Goal: Task Accomplishment & Management: Manage account settings

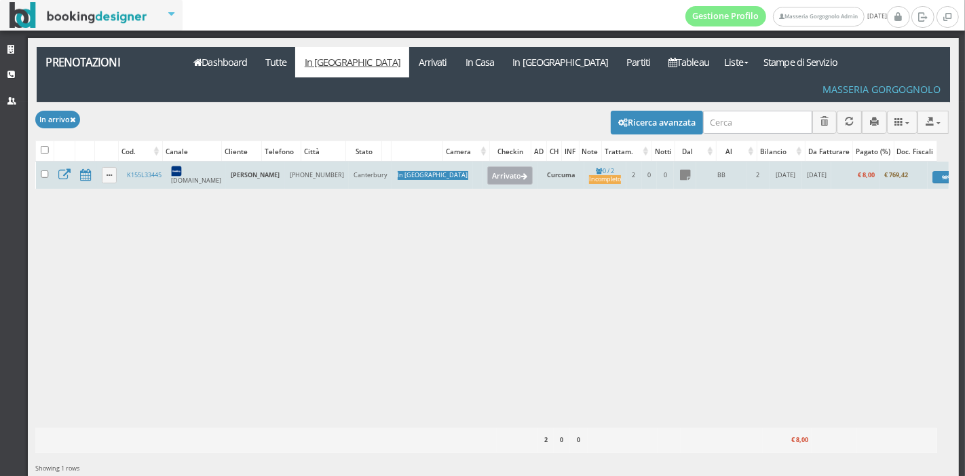
click at [487, 166] on button "Arrivato" at bounding box center [509, 175] width 45 height 18
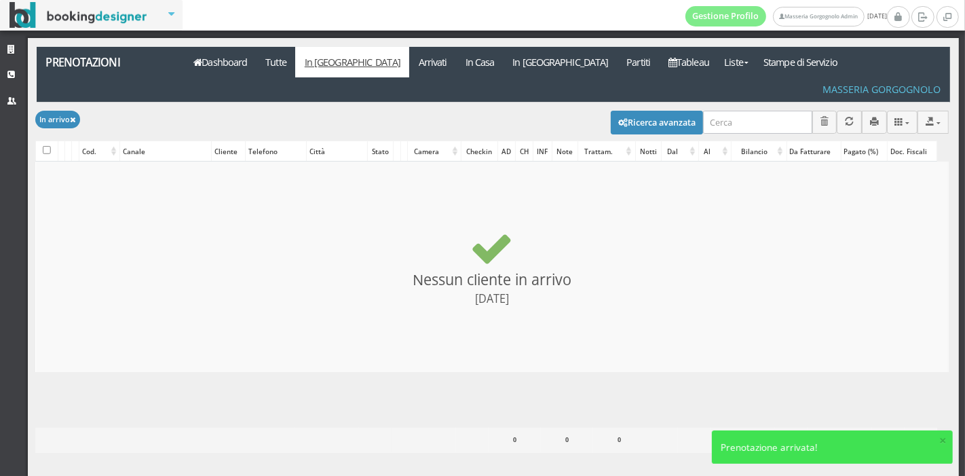
checkbox input "false"
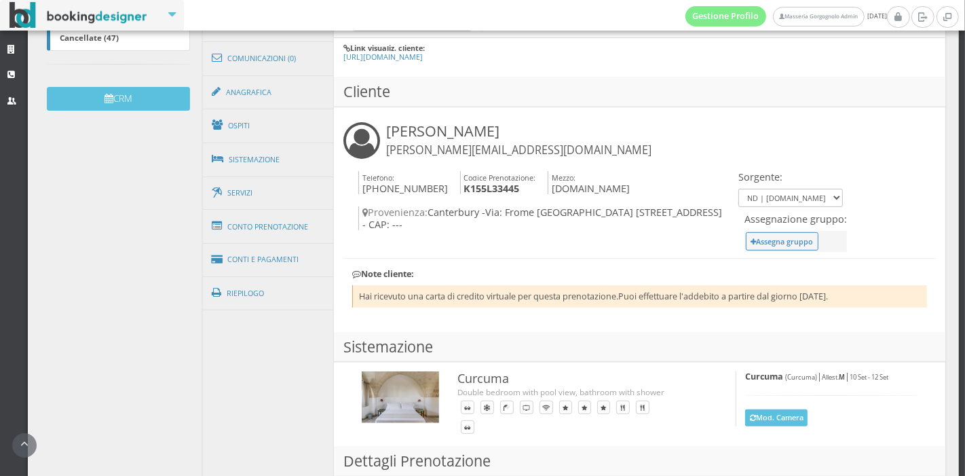
scroll to position [415, 0]
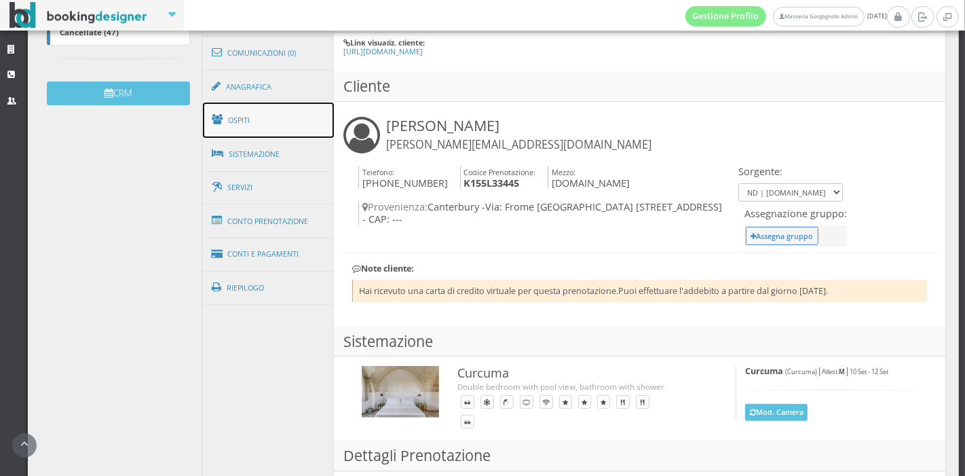
click at [273, 129] on link "Ospiti" at bounding box center [269, 119] width 132 height 35
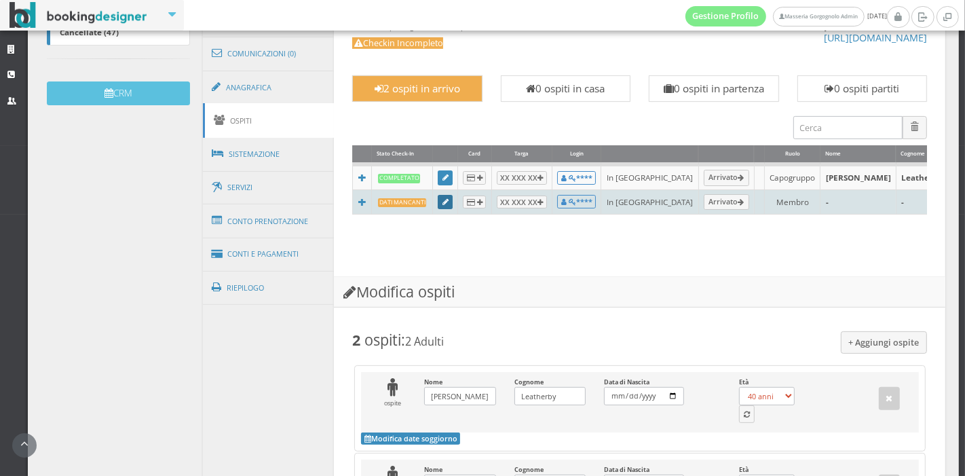
click at [442, 206] on icon at bounding box center [445, 202] width 6 height 7
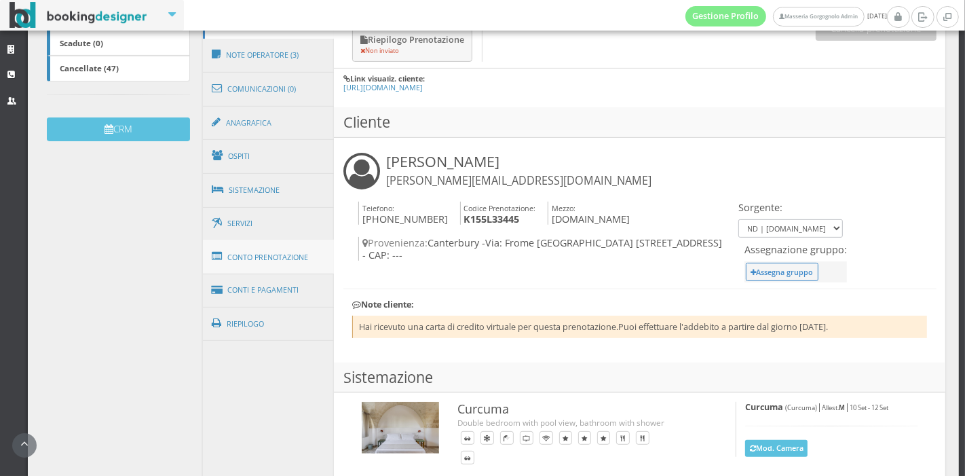
scroll to position [376, 0]
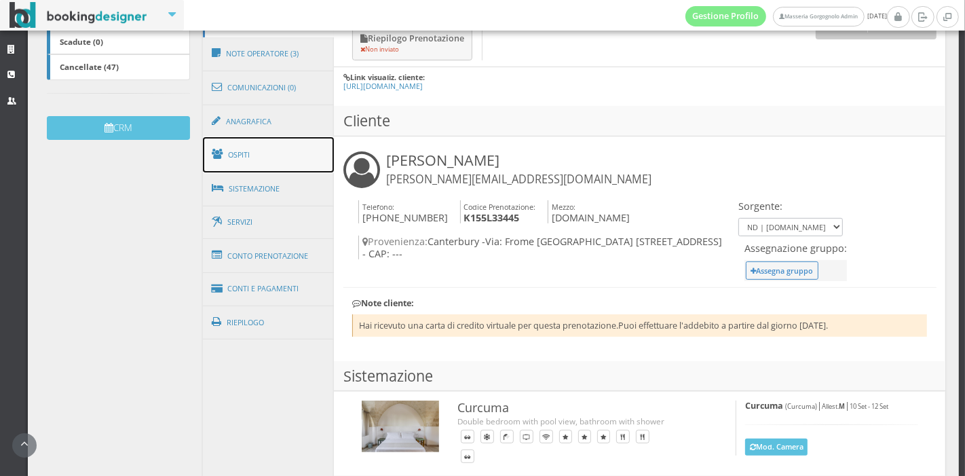
click at [292, 153] on link "Ospiti" at bounding box center [269, 154] width 132 height 35
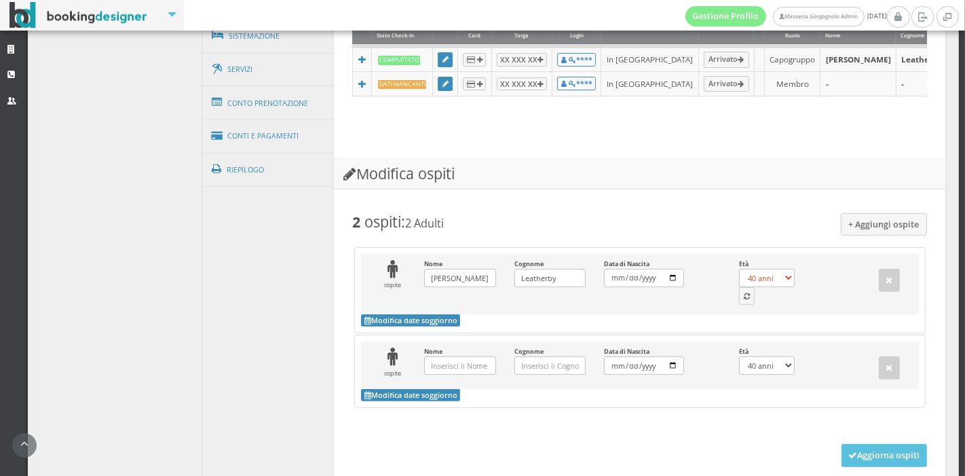
scroll to position [635, 0]
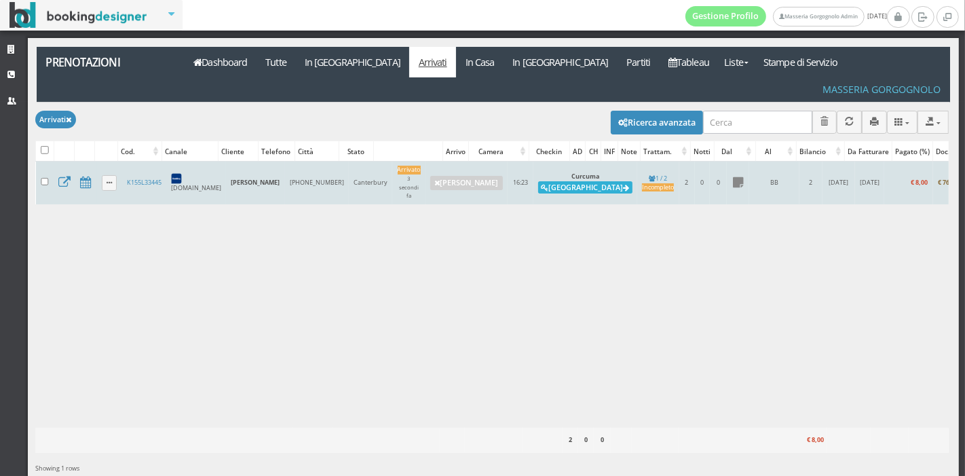
click at [538, 181] on button "Alloggia" at bounding box center [585, 187] width 94 height 12
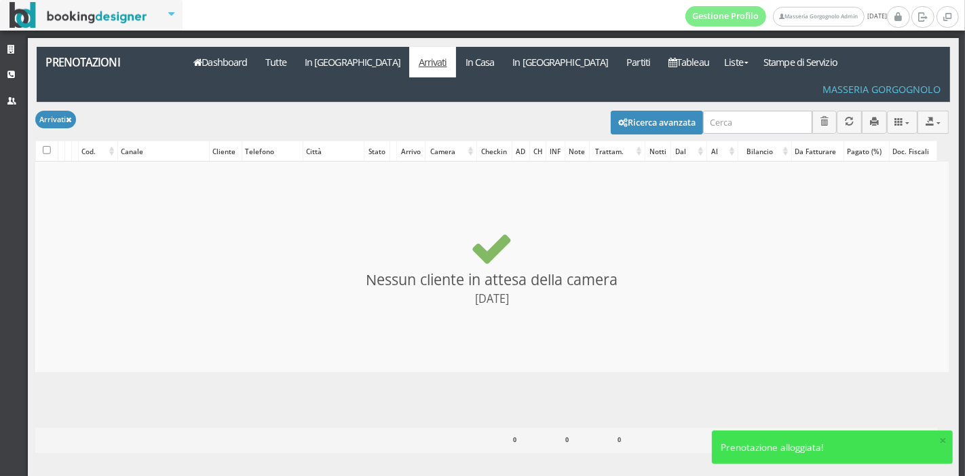
checkbox input "false"
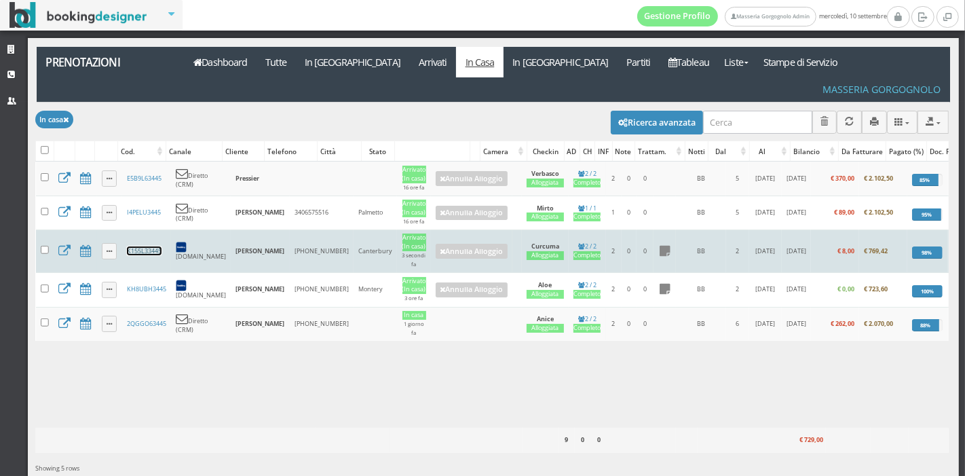
click at [134, 246] on link "K155L33445" at bounding box center [144, 250] width 35 height 9
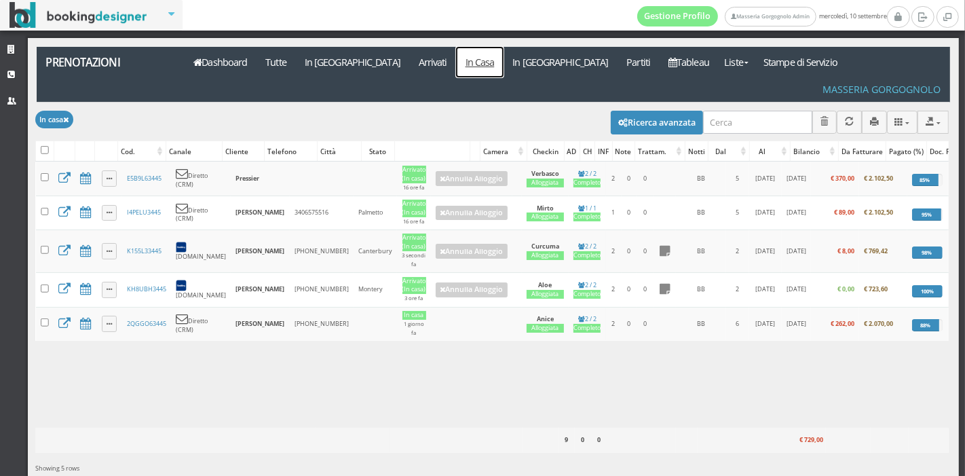
click at [456, 55] on link "In Casa" at bounding box center [479, 62] width 47 height 31
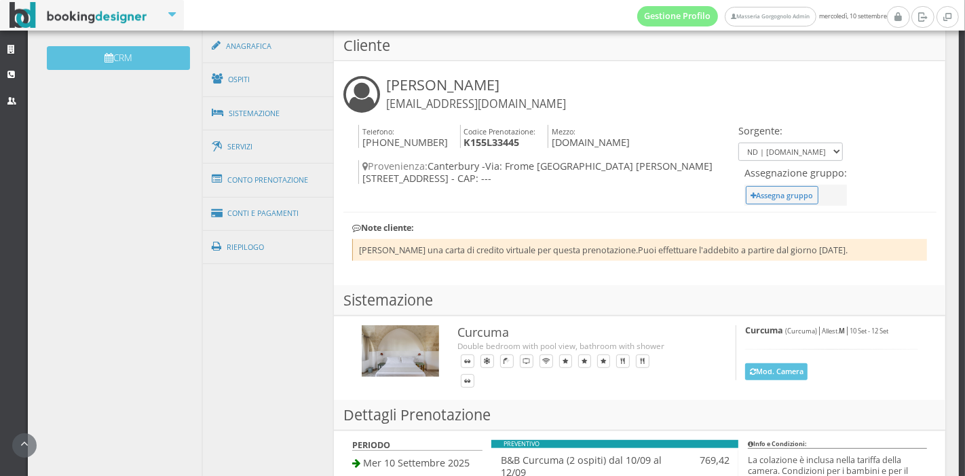
scroll to position [455, 0]
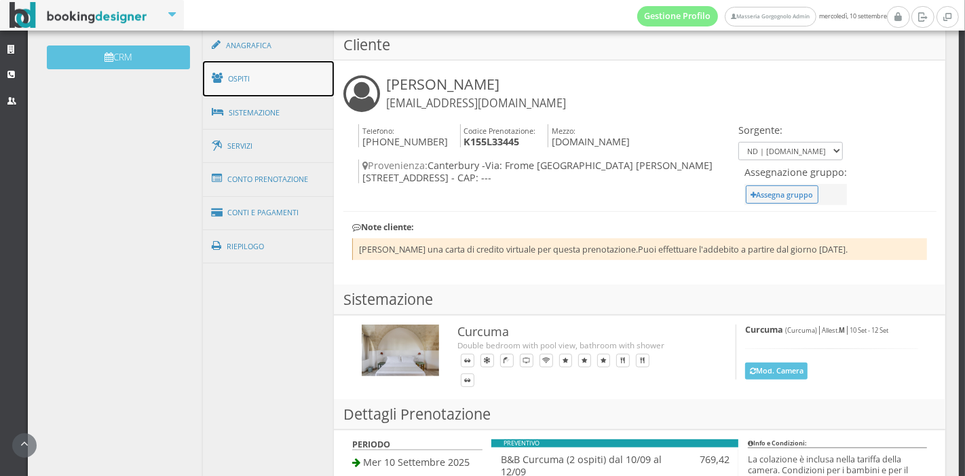
click at [286, 72] on link "Ospiti" at bounding box center [269, 78] width 132 height 35
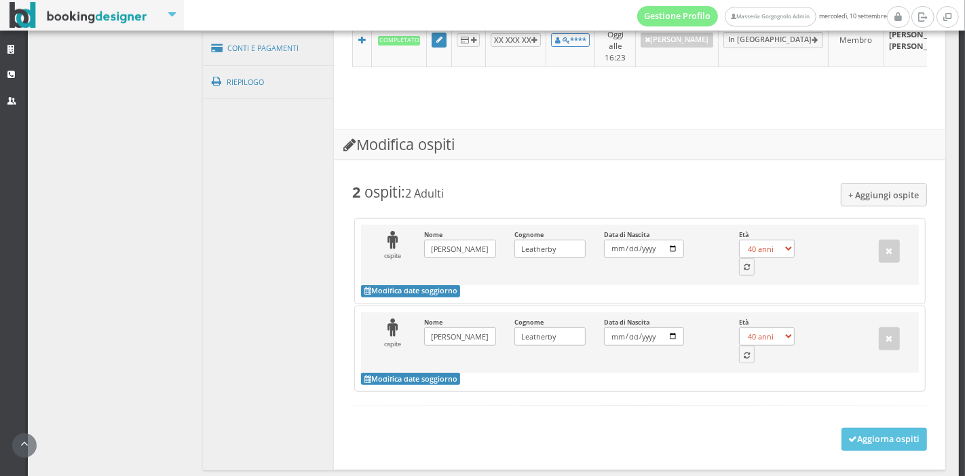
scroll to position [640, 0]
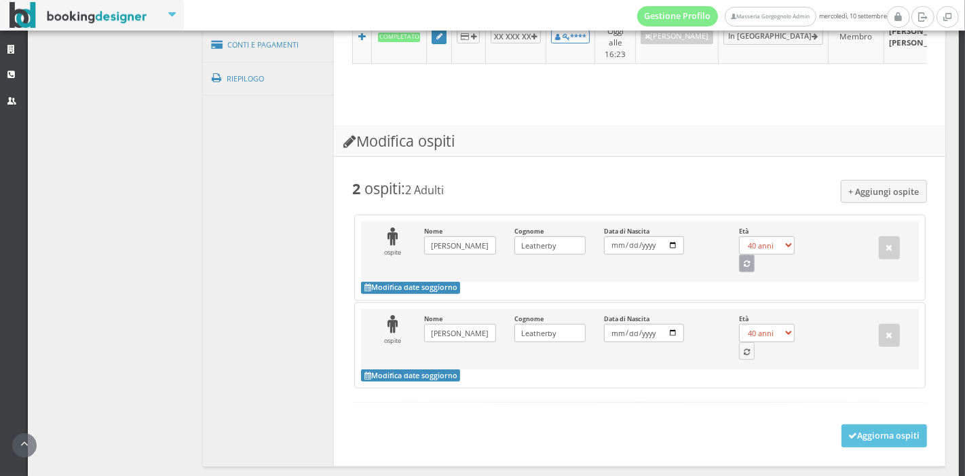
click at [745, 258] on button "button" at bounding box center [747, 263] width 16 height 18
select select "59"
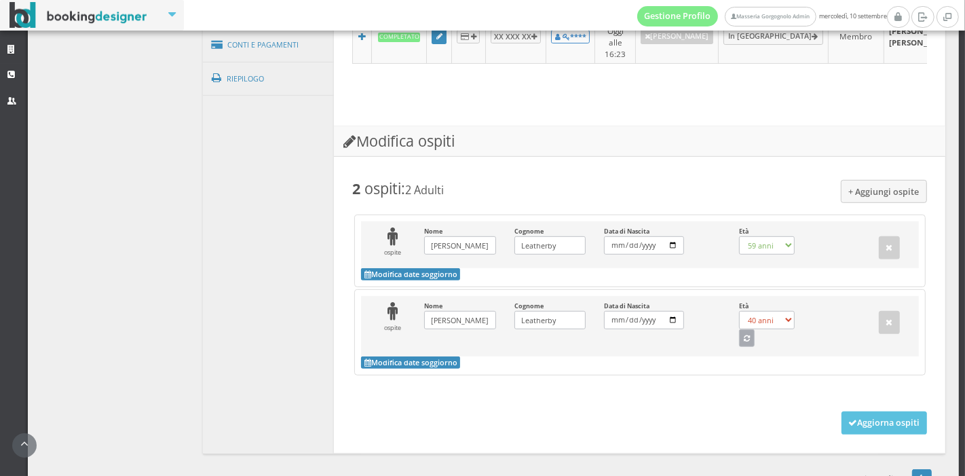
click at [742, 332] on button "button" at bounding box center [747, 338] width 16 height 18
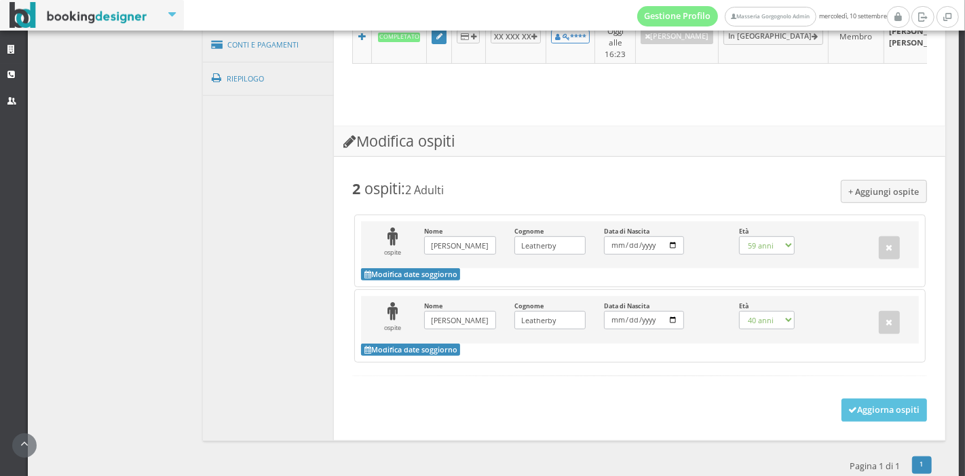
select select "58"
click at [848, 406] on icon at bounding box center [852, 410] width 9 height 9
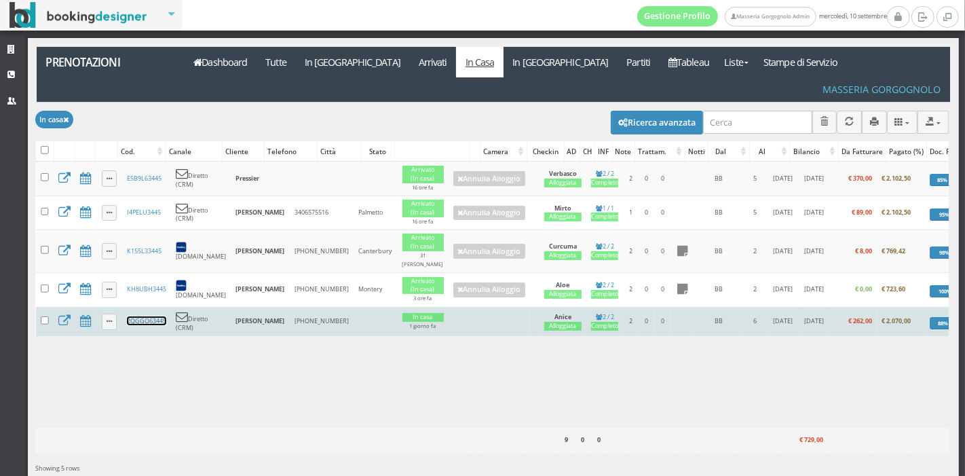
click at [147, 316] on link "2QGGO63445" at bounding box center [146, 320] width 39 height 9
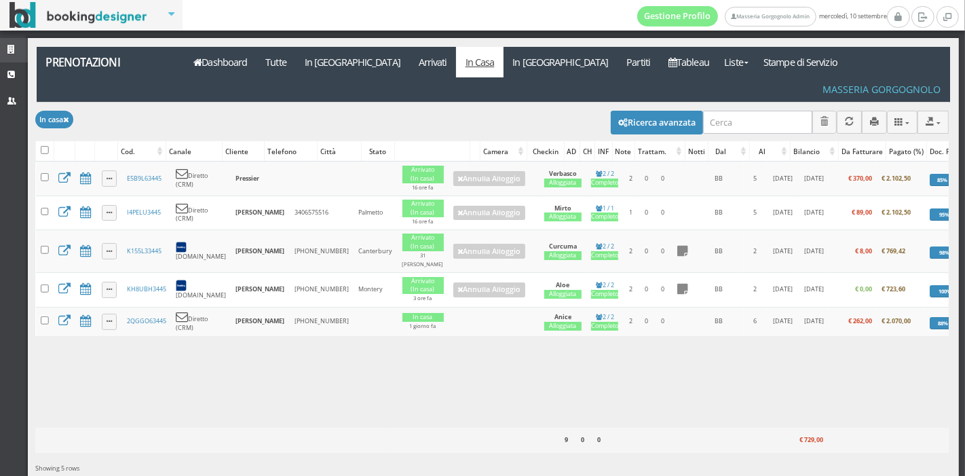
click at [14, 52] on icon at bounding box center [12, 49] width 11 height 9
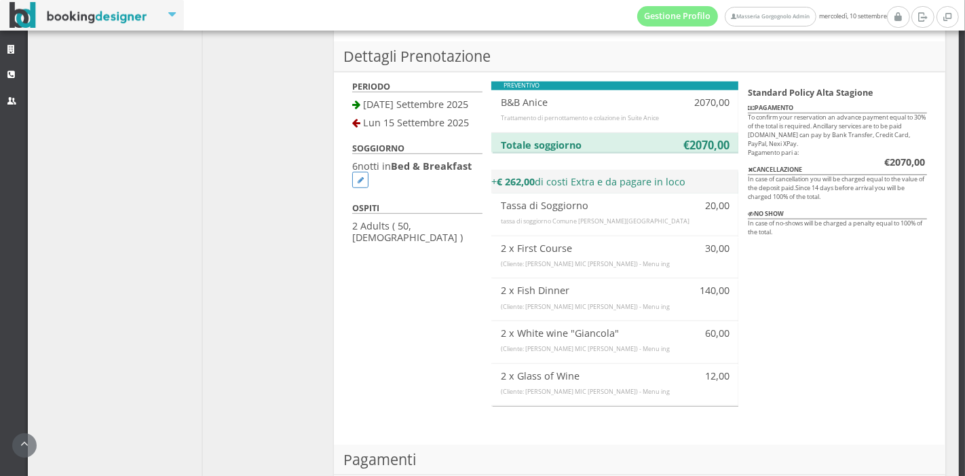
scroll to position [832, 0]
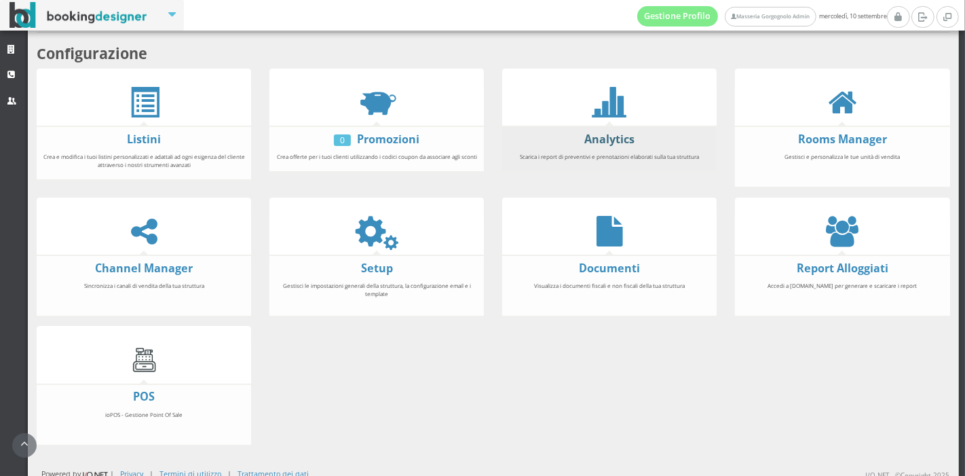
scroll to position [251, 0]
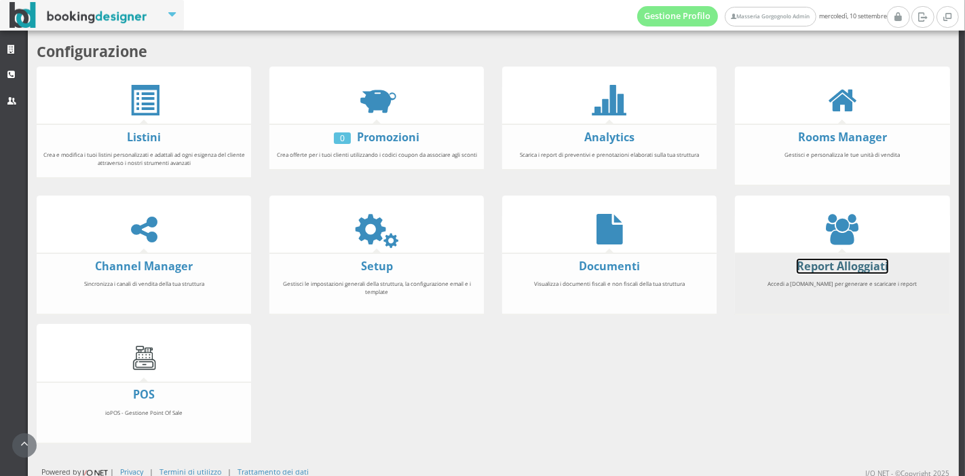
click at [824, 261] on link "Report Alloggiati" at bounding box center [842, 265] width 92 height 15
